Goal: Information Seeking & Learning: Learn about a topic

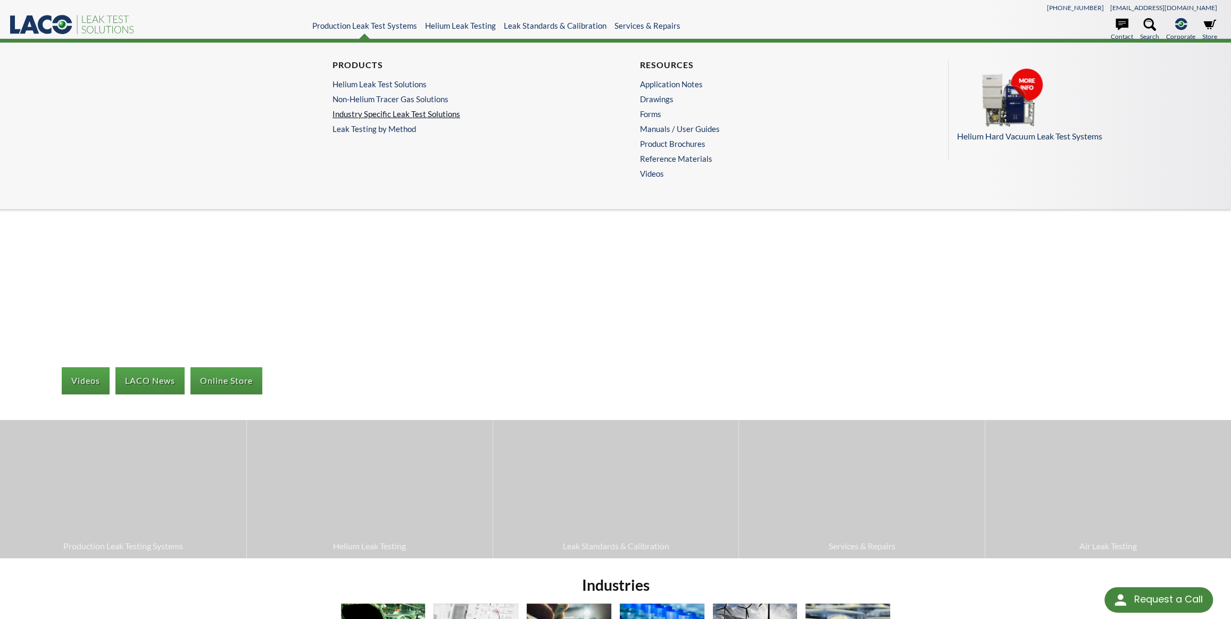
click at [415, 114] on link "Industry Specific Leak Test Solutions" at bounding box center [458, 114] width 253 height 10
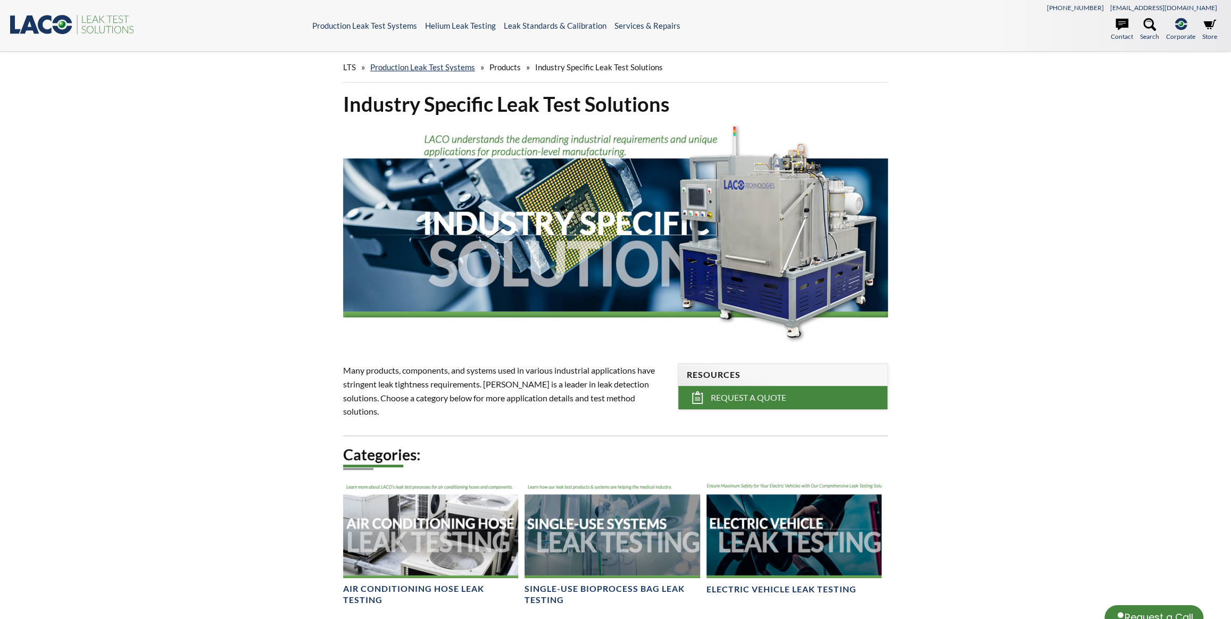
select select "Language Translate Widget"
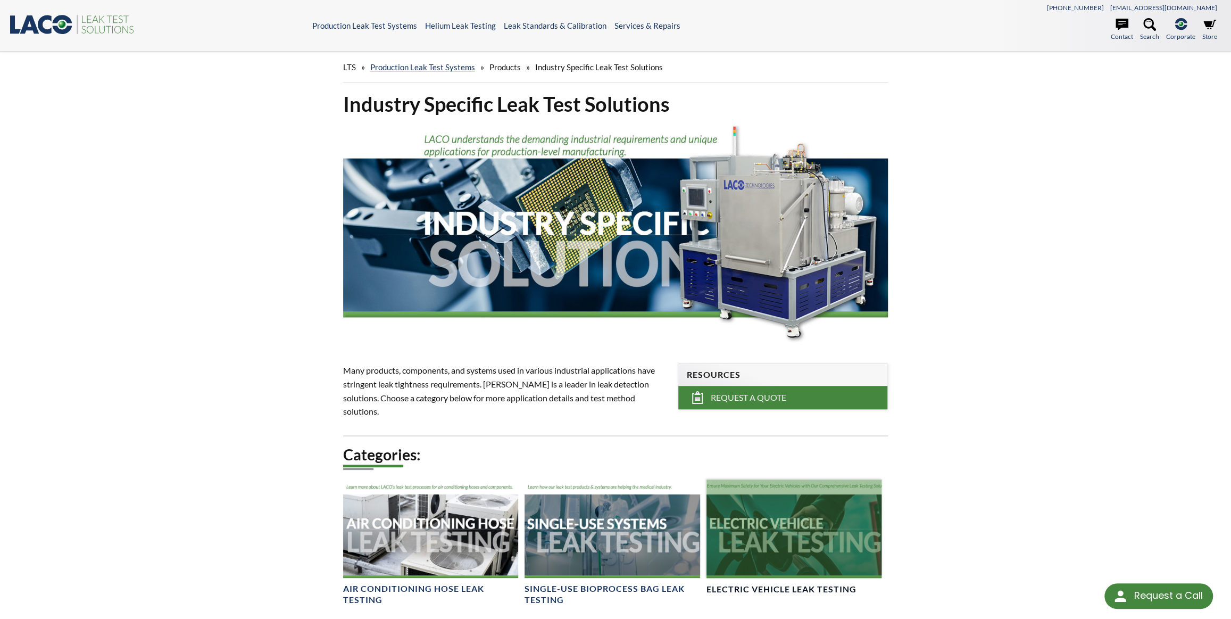
scroll to position [193, 0]
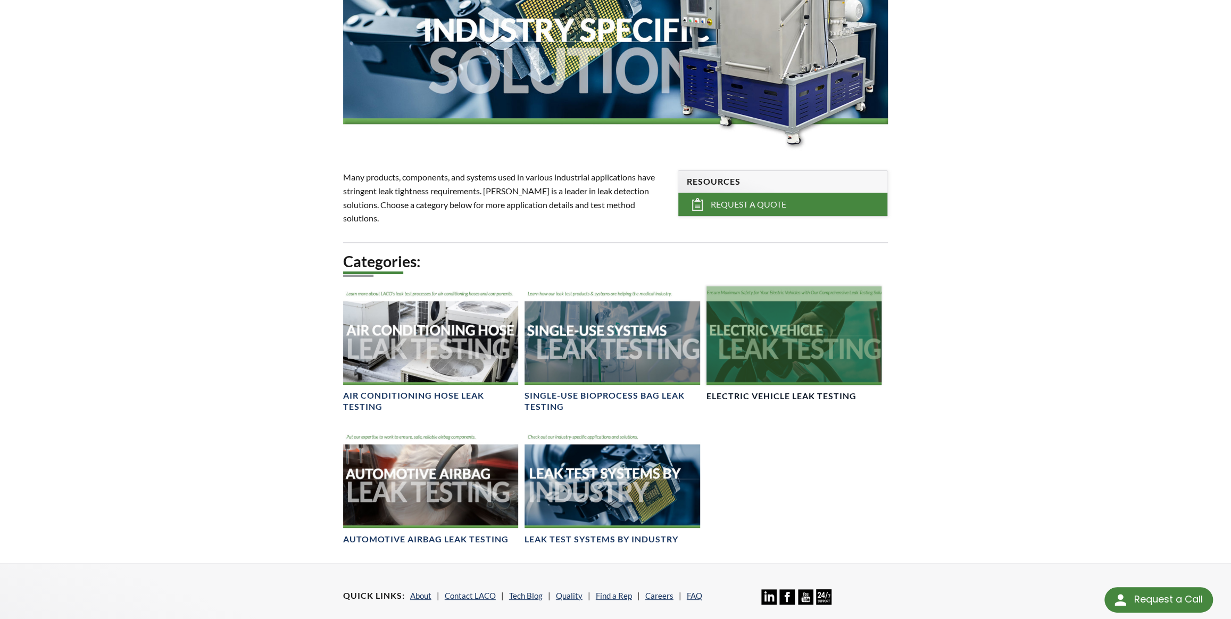
click at [767, 331] on div at bounding box center [794, 335] width 176 height 98
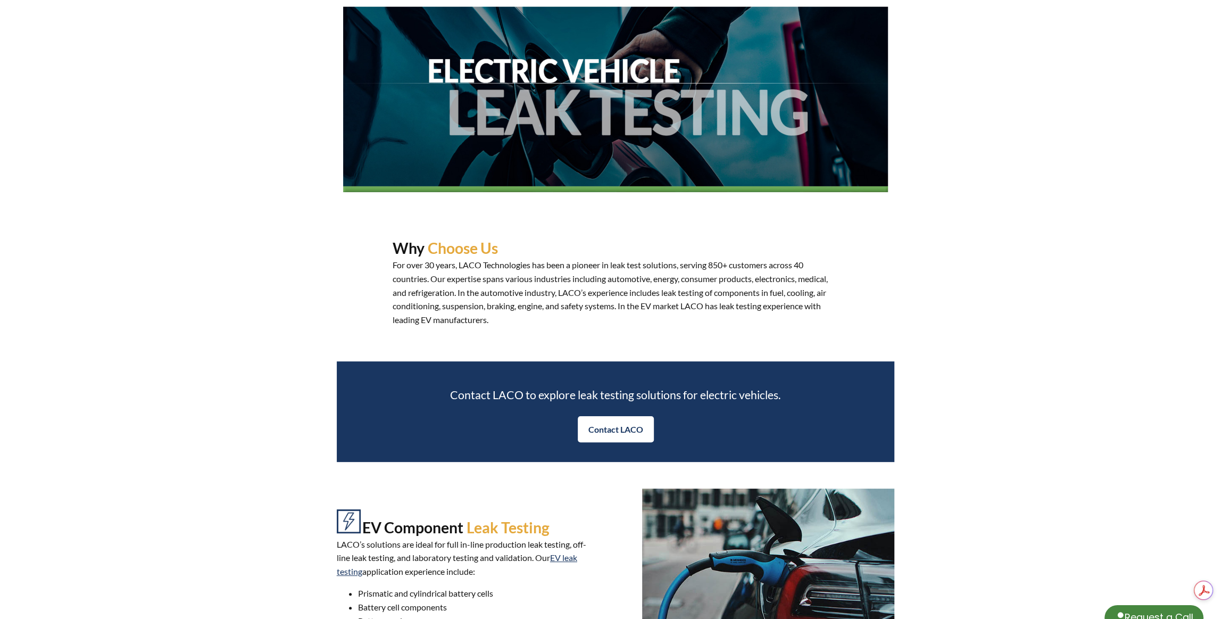
select select "Language Translate Widget"
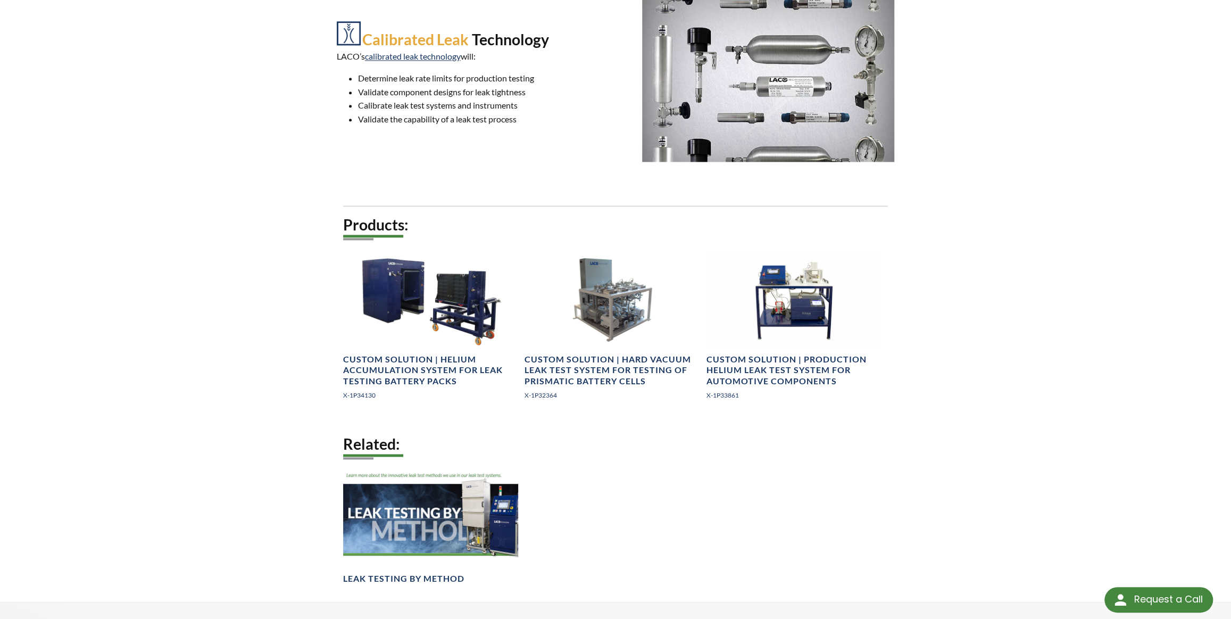
scroll to position [1160, 0]
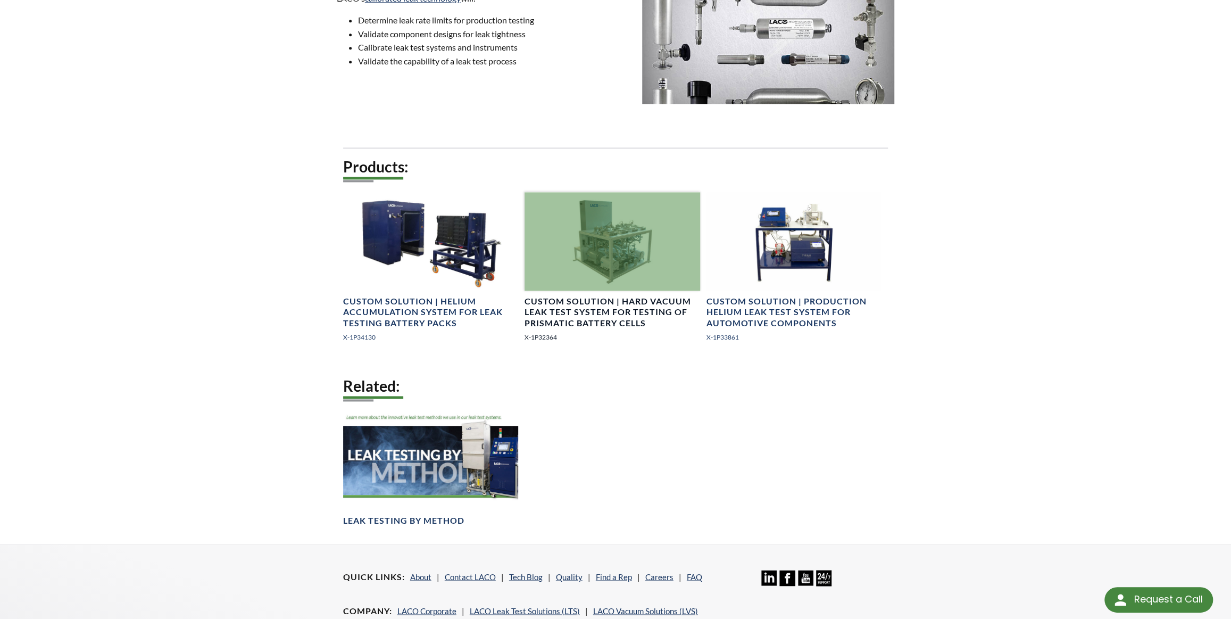
click at [635, 260] on div at bounding box center [612, 241] width 176 height 98
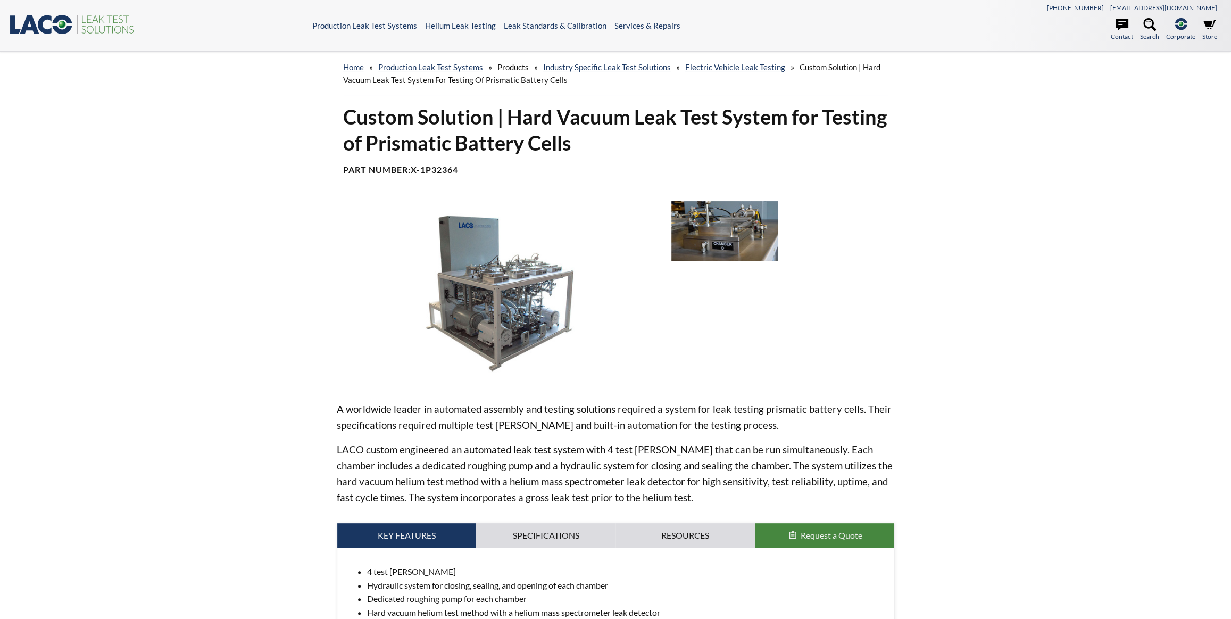
select select "Language Translate Widget"
click at [1147, 193] on div "home » Production Leak Test Systems » Products » Industry Specific Leak Test So…" at bounding box center [615, 365] width 1231 height 626
